Goal: Transaction & Acquisition: Purchase product/service

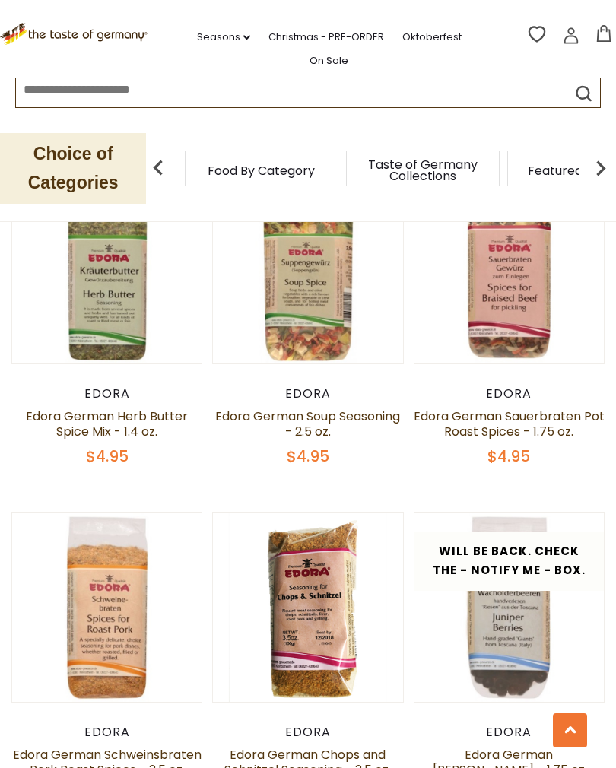
scroll to position [1530, 0]
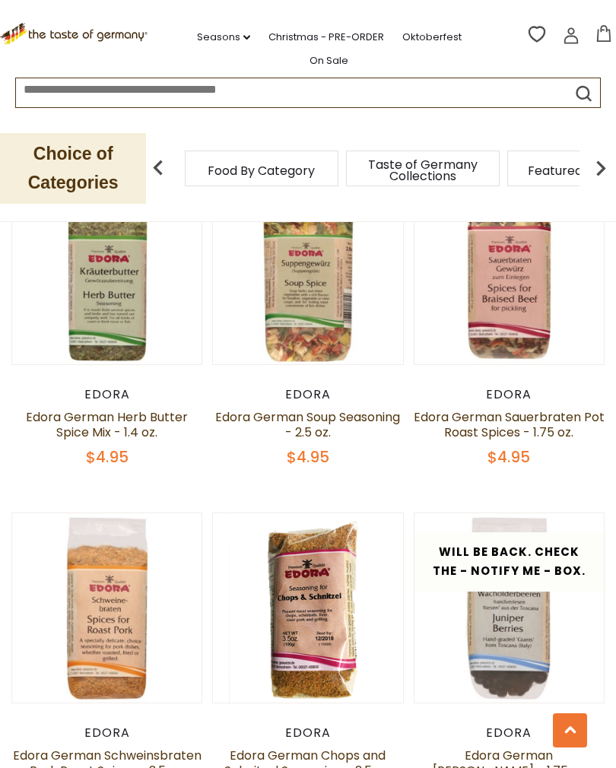
click at [144, 418] on link "Edora German Herb Butter Spice Mix - 1.4 oz." at bounding box center [107, 424] width 162 height 33
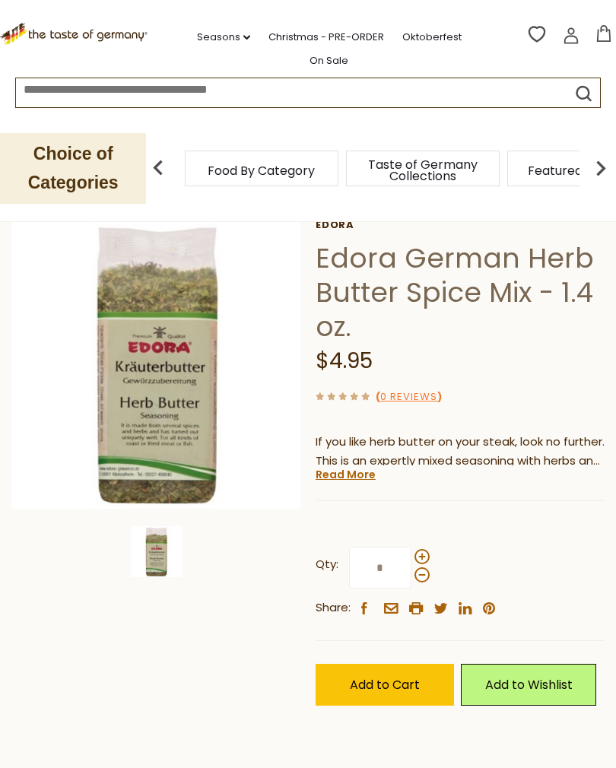
scroll to position [71, 0]
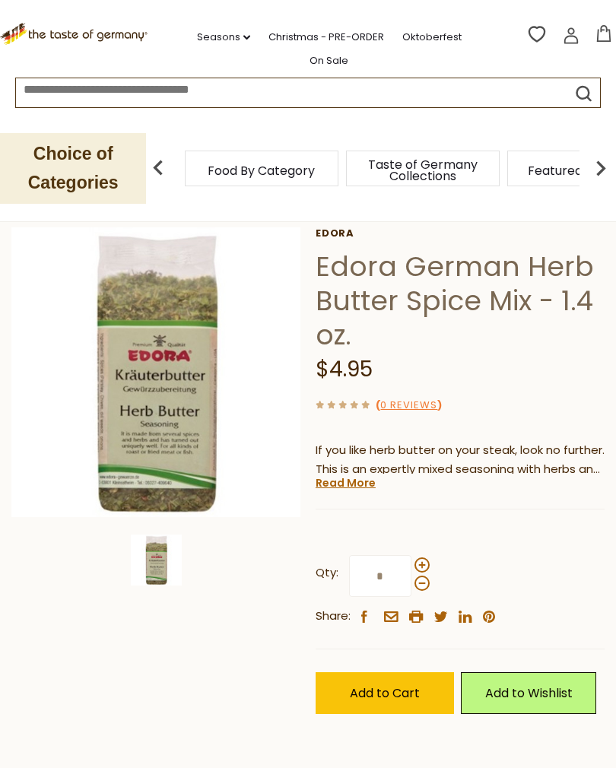
click at [402, 691] on span "Add to Cart" at bounding box center [385, 692] width 70 height 17
click at [406, 691] on span "Add to Cart" at bounding box center [385, 692] width 70 height 17
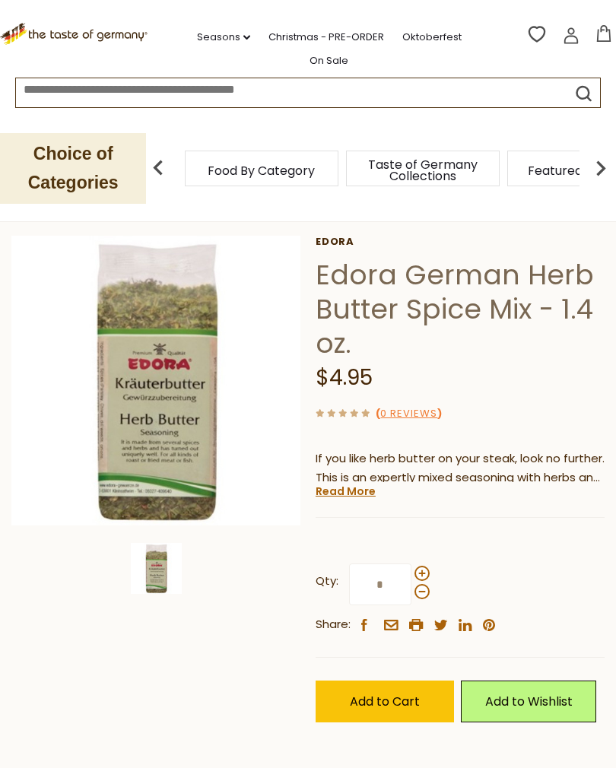
scroll to position [0, 0]
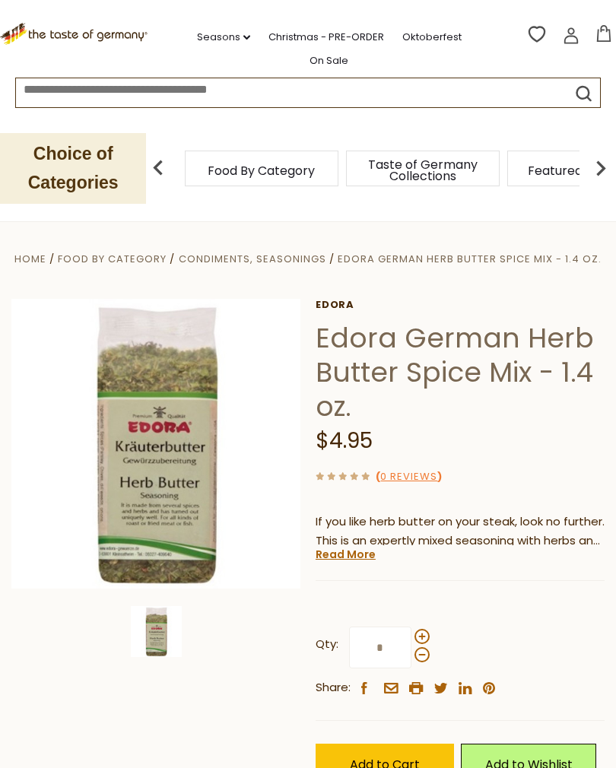
click at [606, 39] on icon at bounding box center [603, 33] width 17 height 17
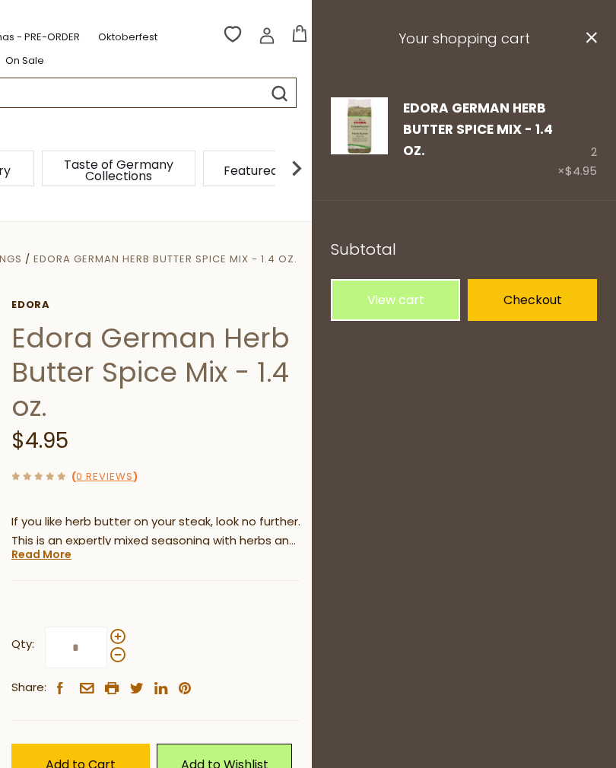
click at [559, 301] on link "Checkout" at bounding box center [532, 300] width 129 height 42
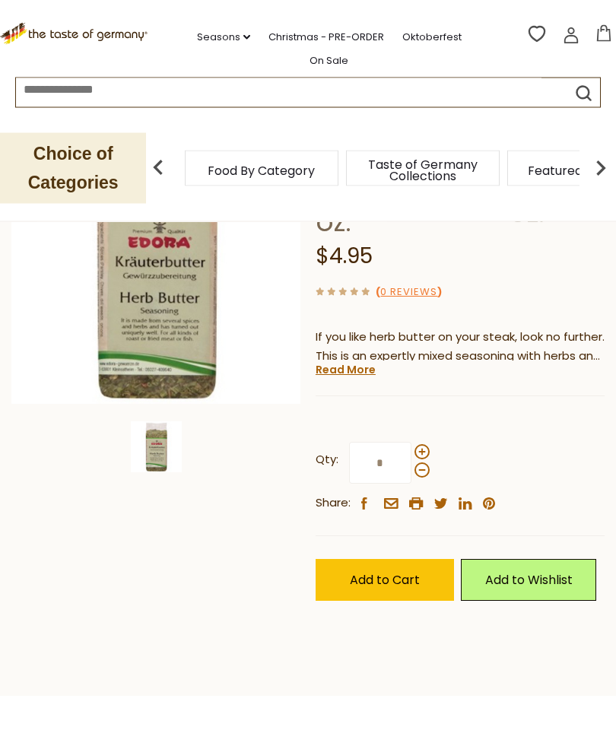
scroll to position [186, 0]
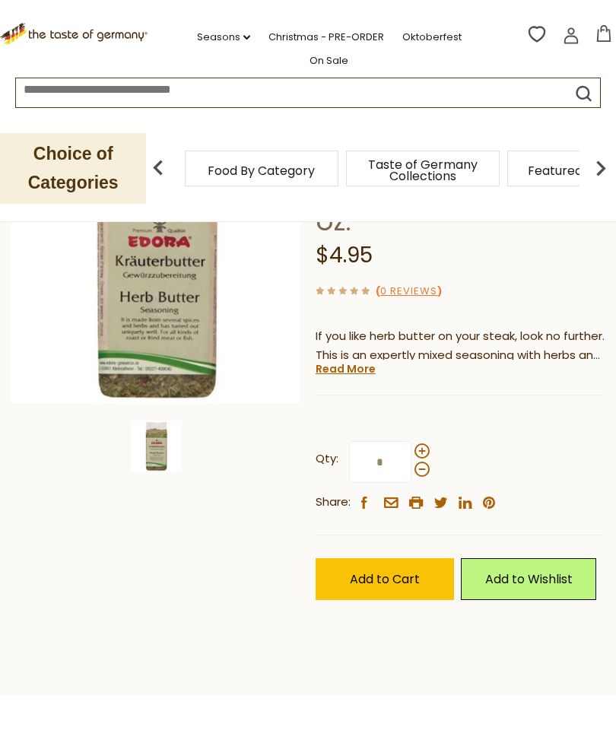
click at [415, 573] on span "Add to Cart" at bounding box center [385, 578] width 70 height 17
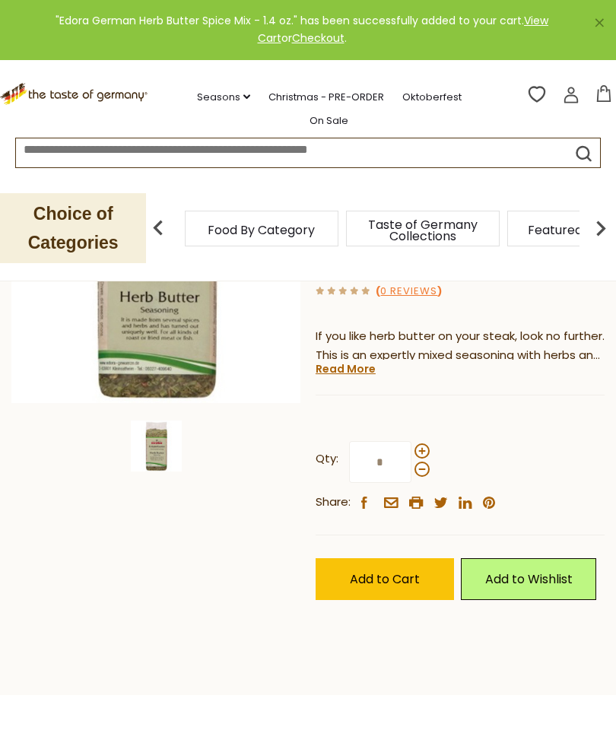
click at [609, 100] on icon at bounding box center [603, 93] width 14 height 17
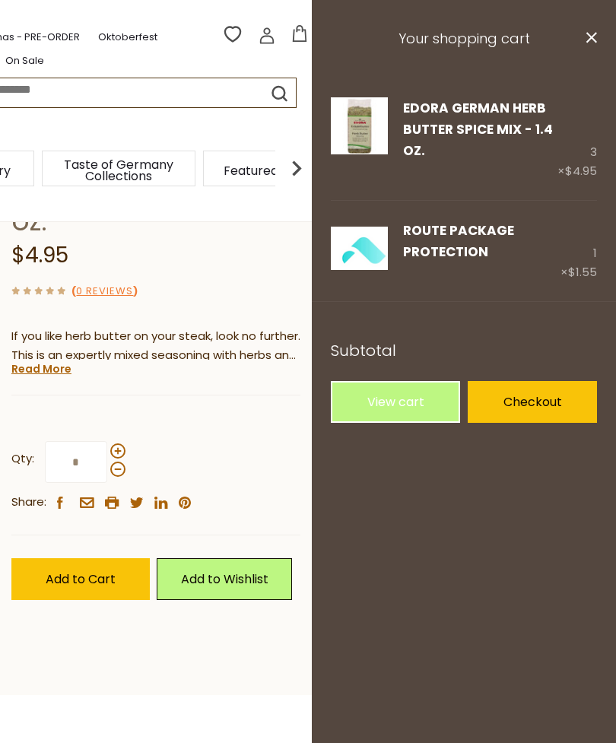
click at [416, 405] on link "View cart" at bounding box center [395, 402] width 129 height 42
